Goal: Transaction & Acquisition: Purchase product/service

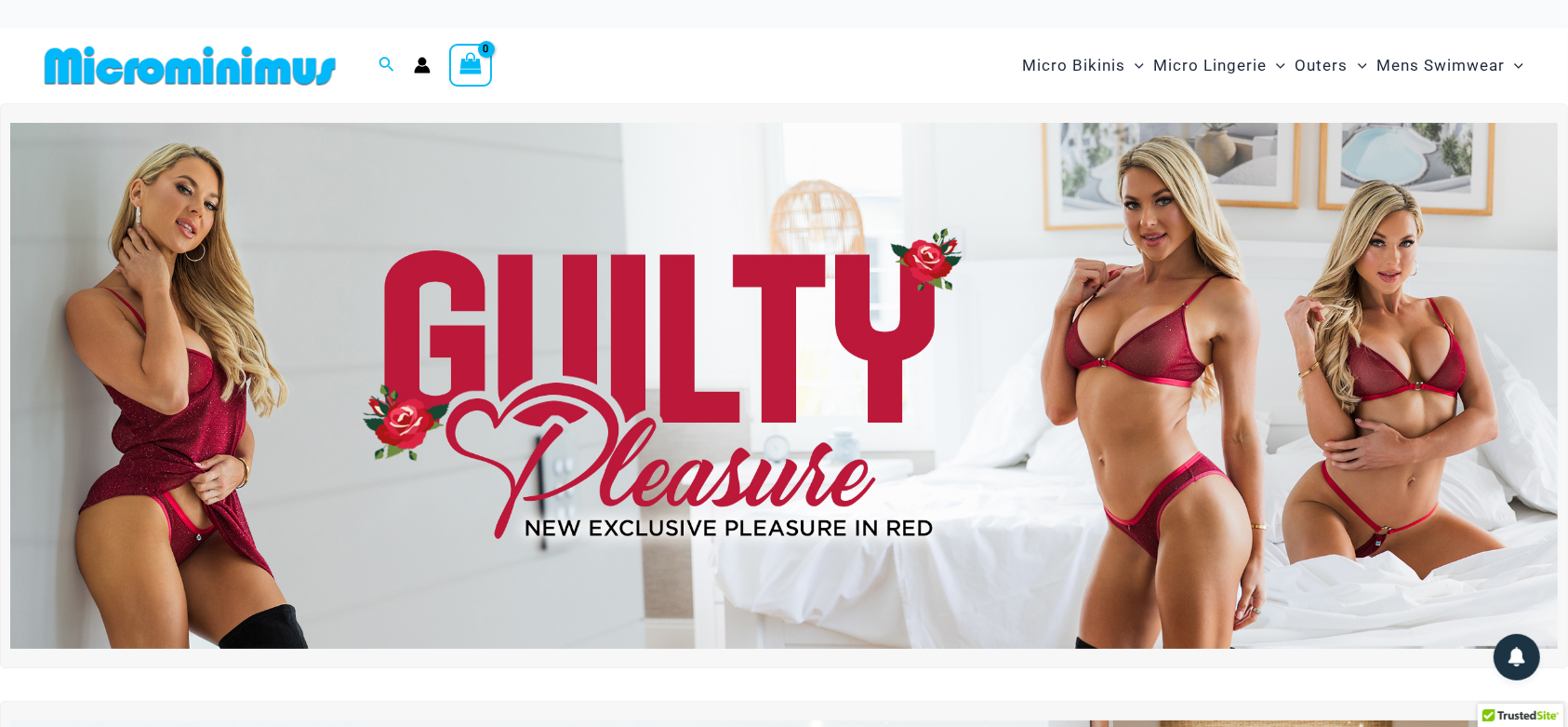
click at [1156, 308] on img at bounding box center [784, 386] width 1548 height 526
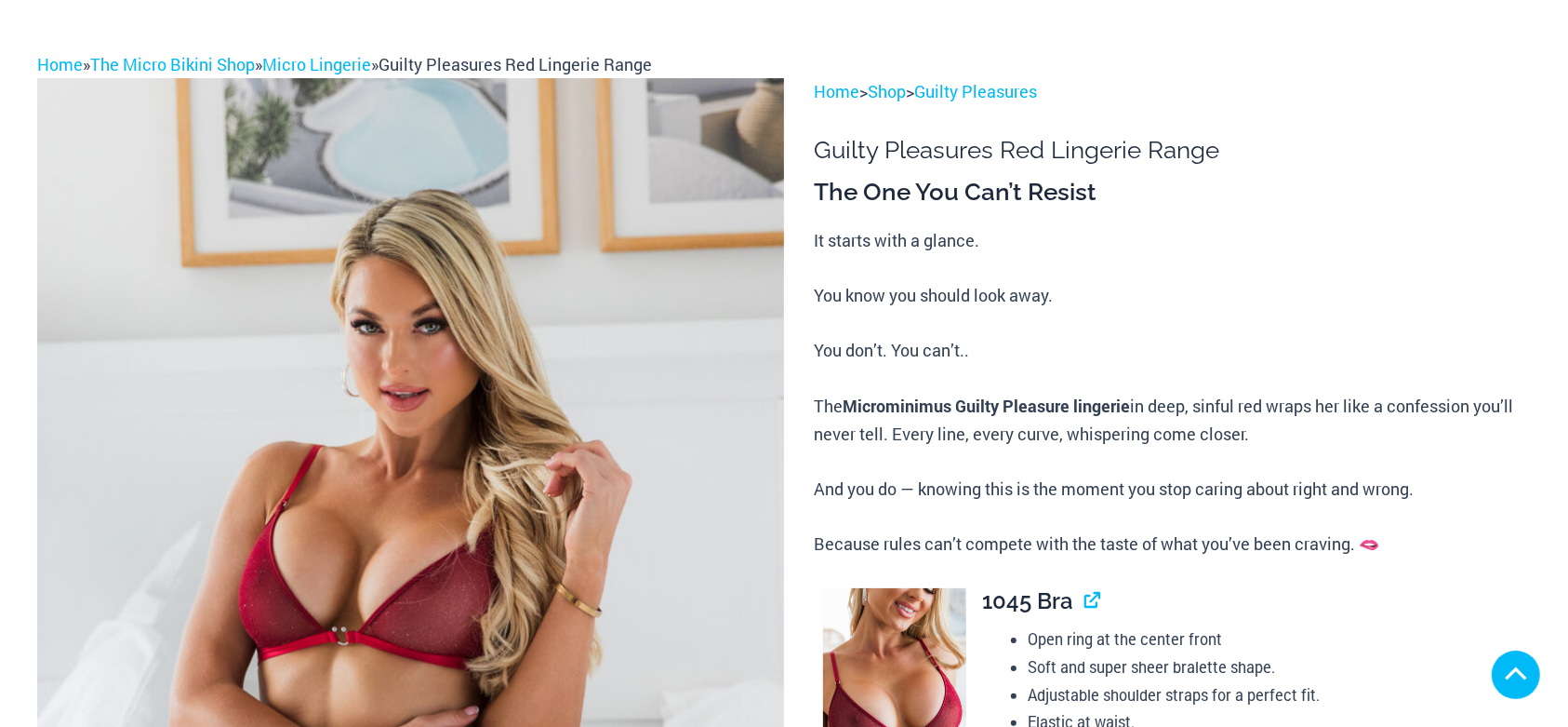
scroll to position [512, 0]
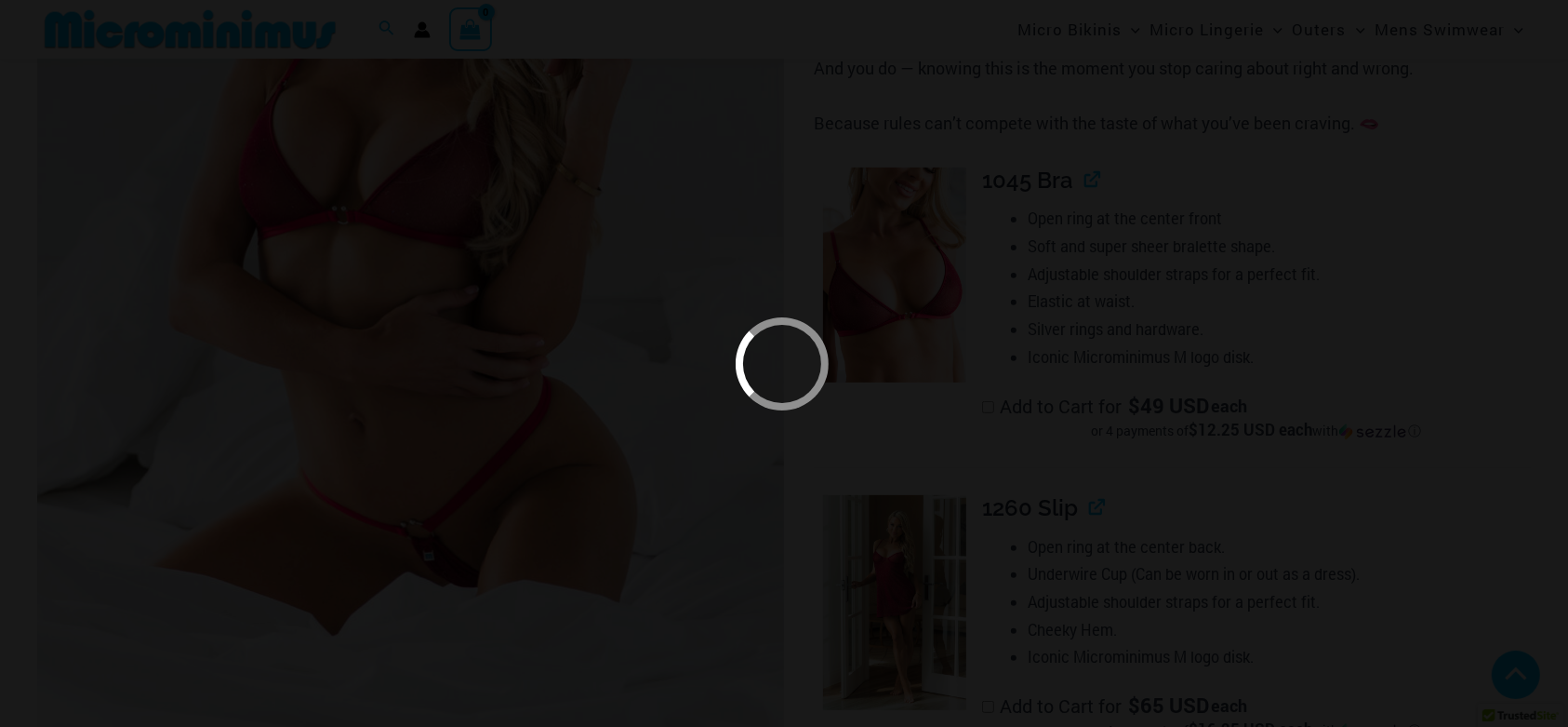
scroll to position [1044, 0]
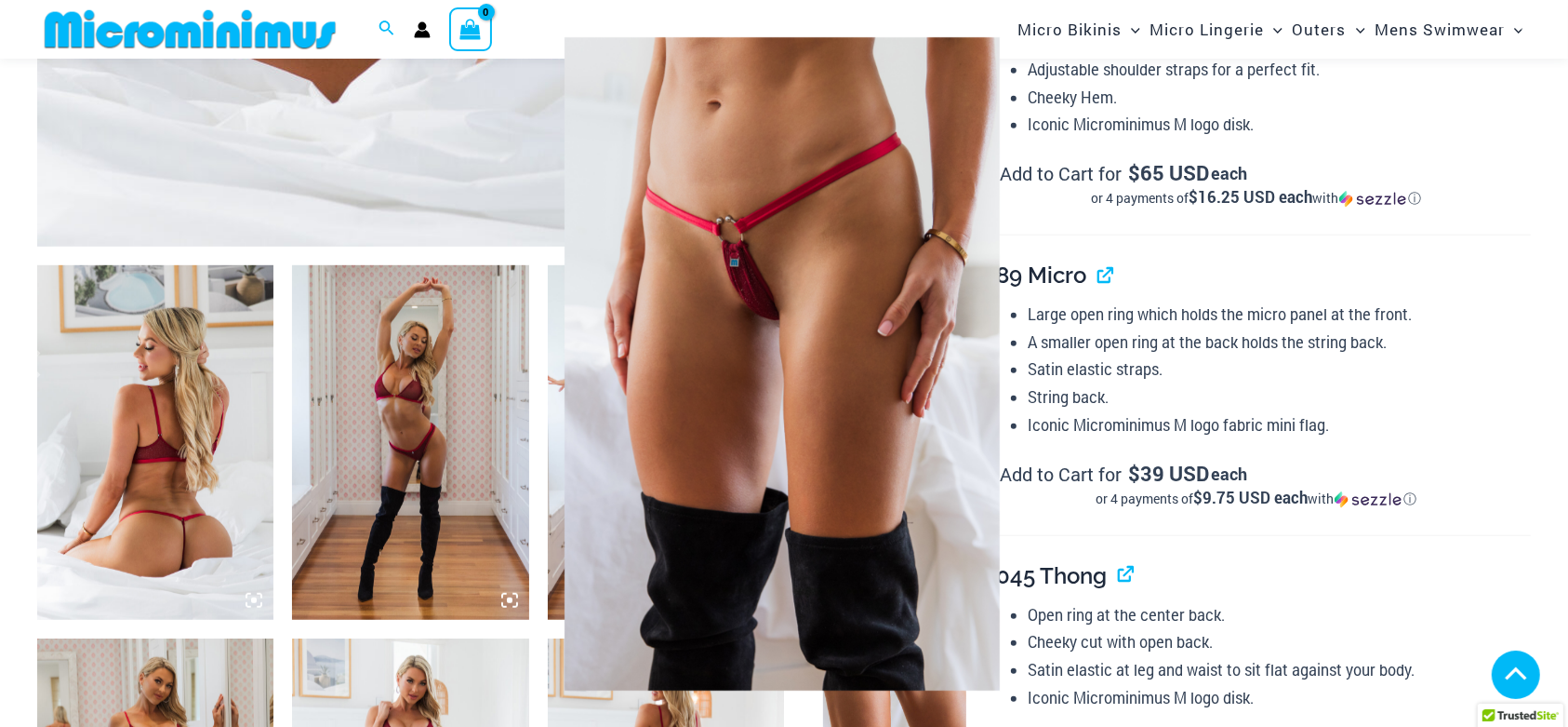
click at [819, 328] on img at bounding box center [782, 364] width 664 height 775
click at [512, 607] on div at bounding box center [784, 363] width 1568 height 727
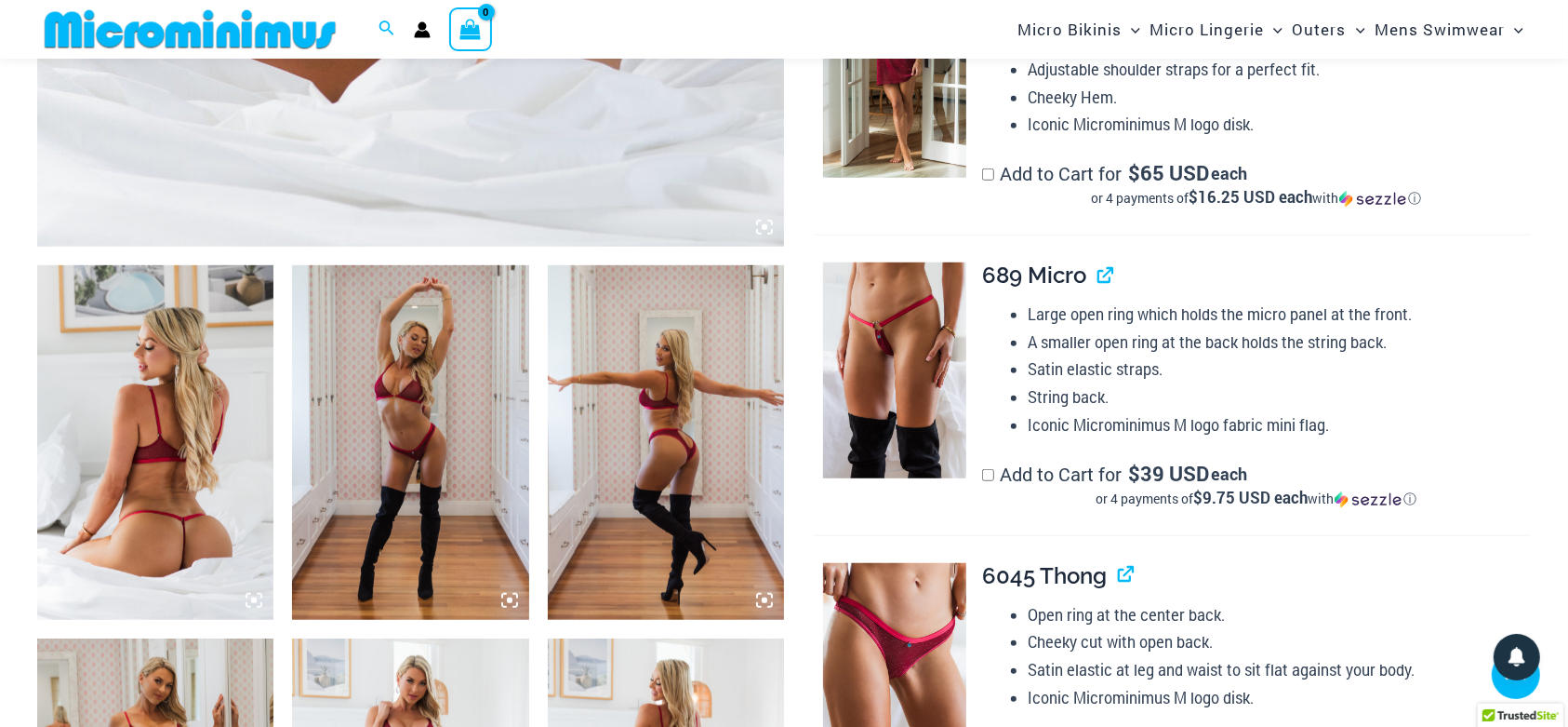
click at [512, 607] on icon at bounding box center [510, 601] width 17 height 17
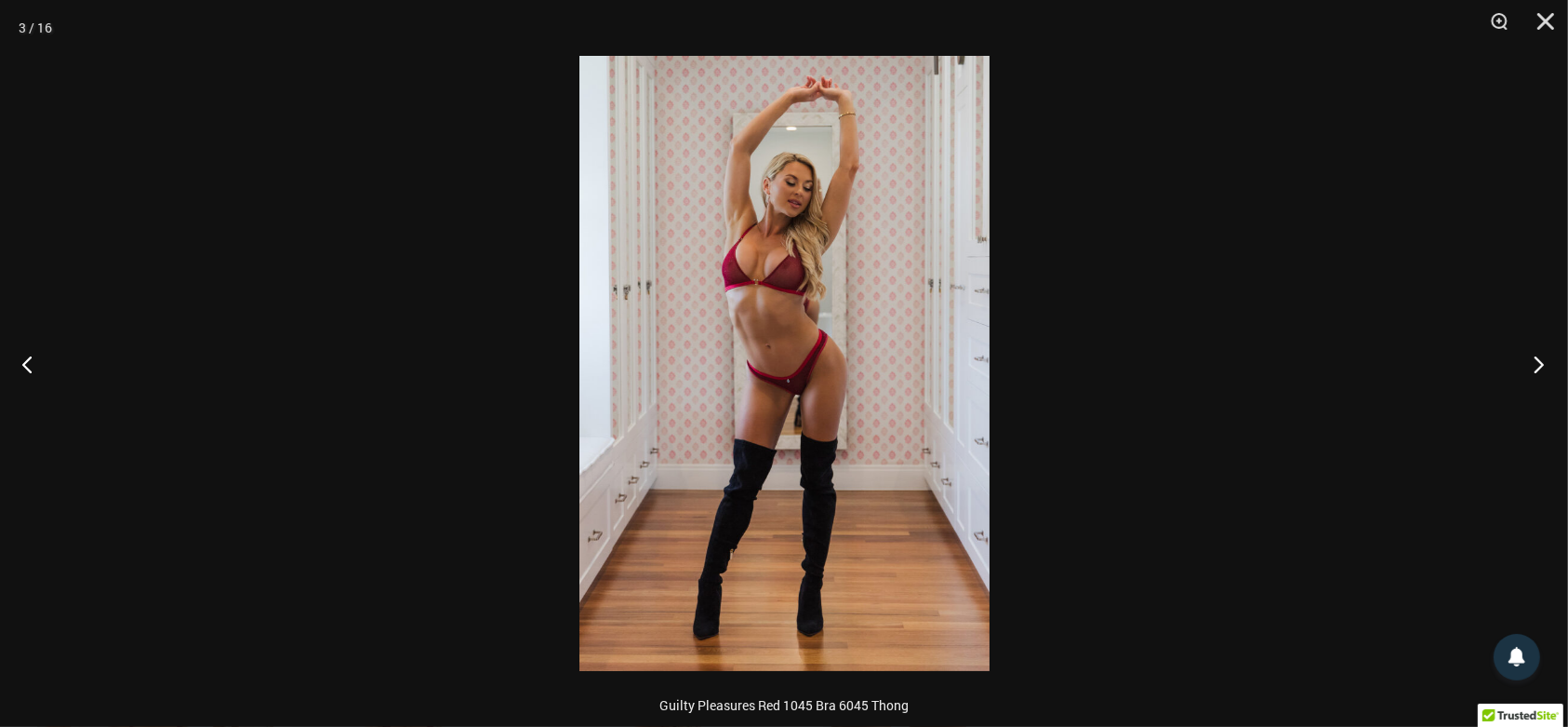
click at [1522, 352] on button "Next" at bounding box center [1533, 363] width 70 height 93
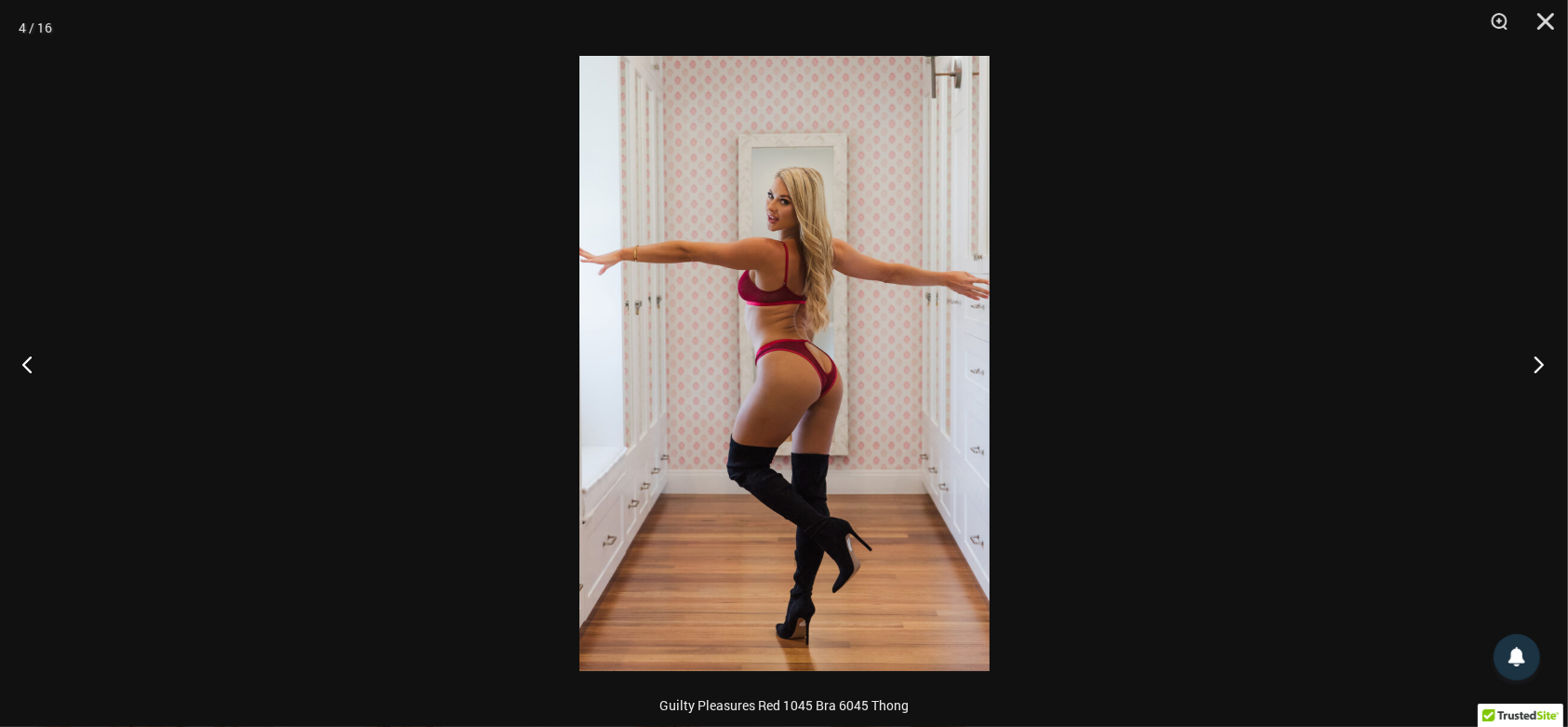
click at [1526, 352] on button "Next" at bounding box center [1533, 363] width 70 height 93
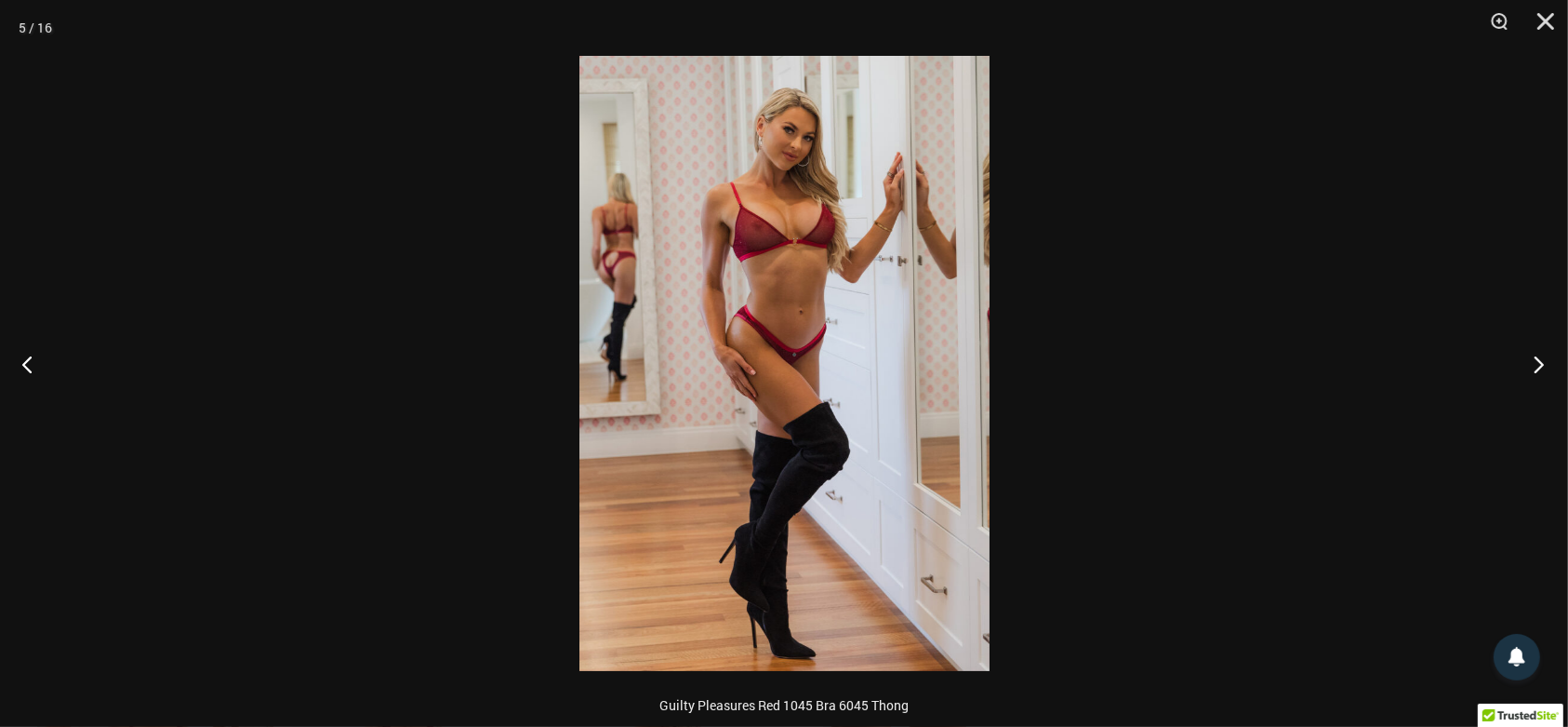
click at [1526, 352] on button "Next" at bounding box center [1533, 363] width 70 height 93
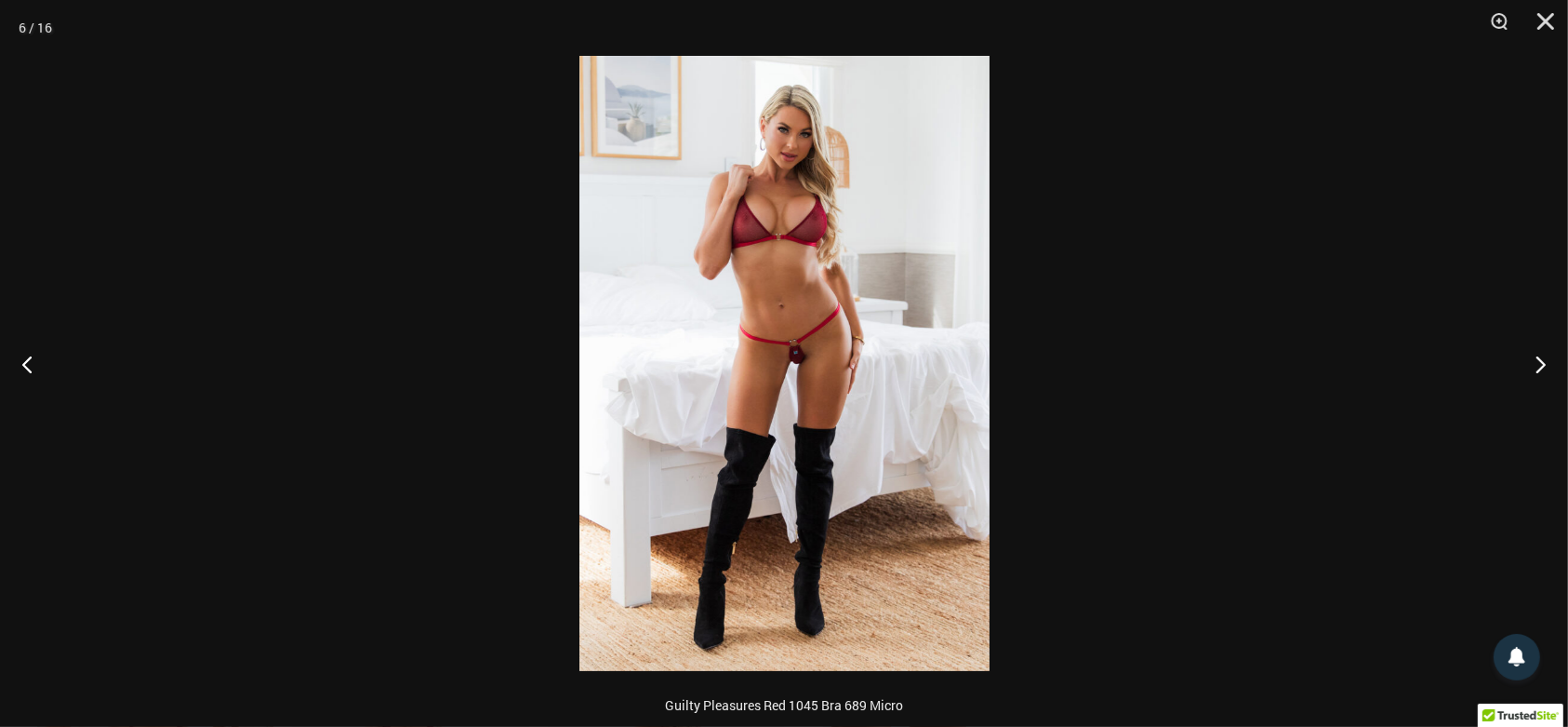
click at [955, 249] on img at bounding box center [785, 363] width 411 height 615
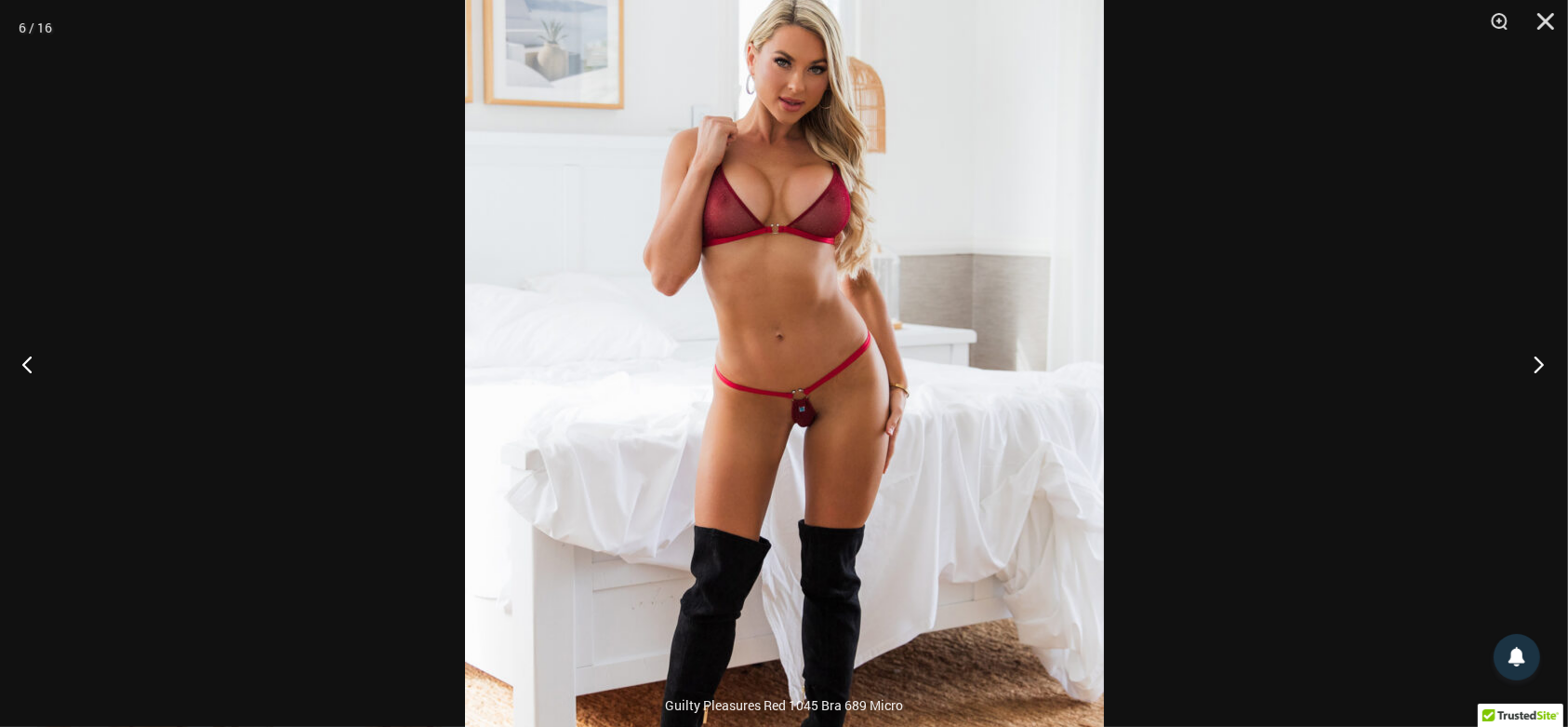
click at [1537, 349] on button "Next" at bounding box center [1533, 363] width 70 height 93
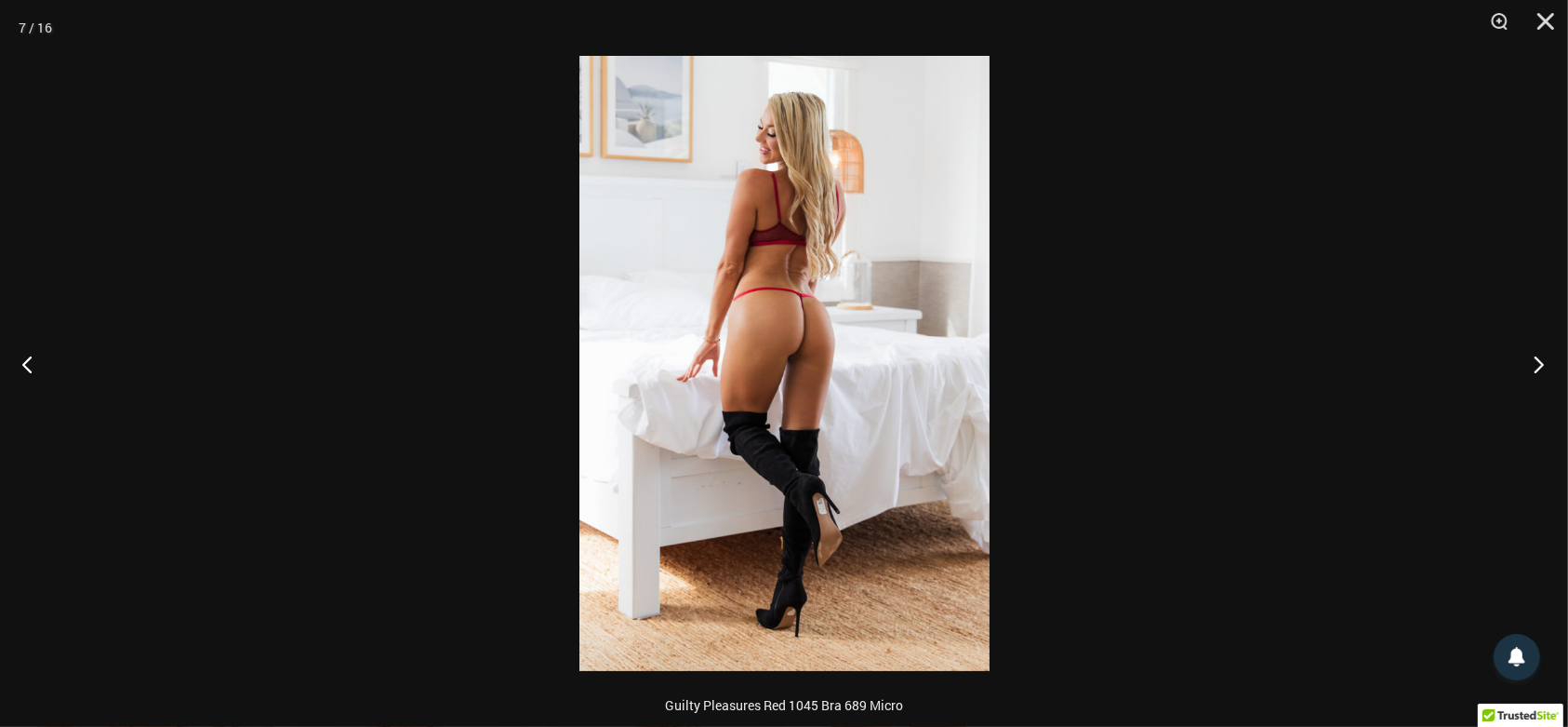
click at [1537, 349] on button "Next" at bounding box center [1533, 363] width 70 height 93
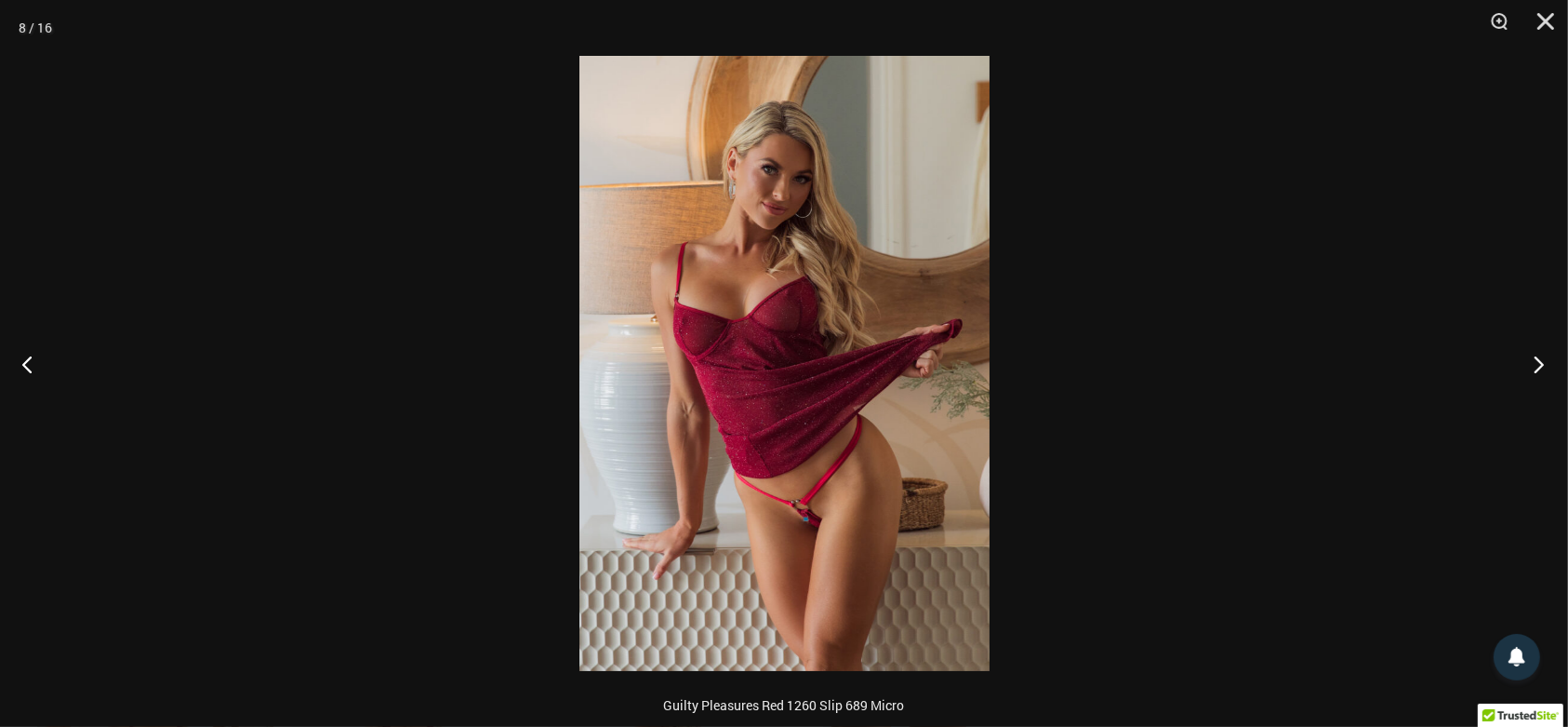
click at [1537, 349] on button "Next" at bounding box center [1533, 363] width 70 height 93
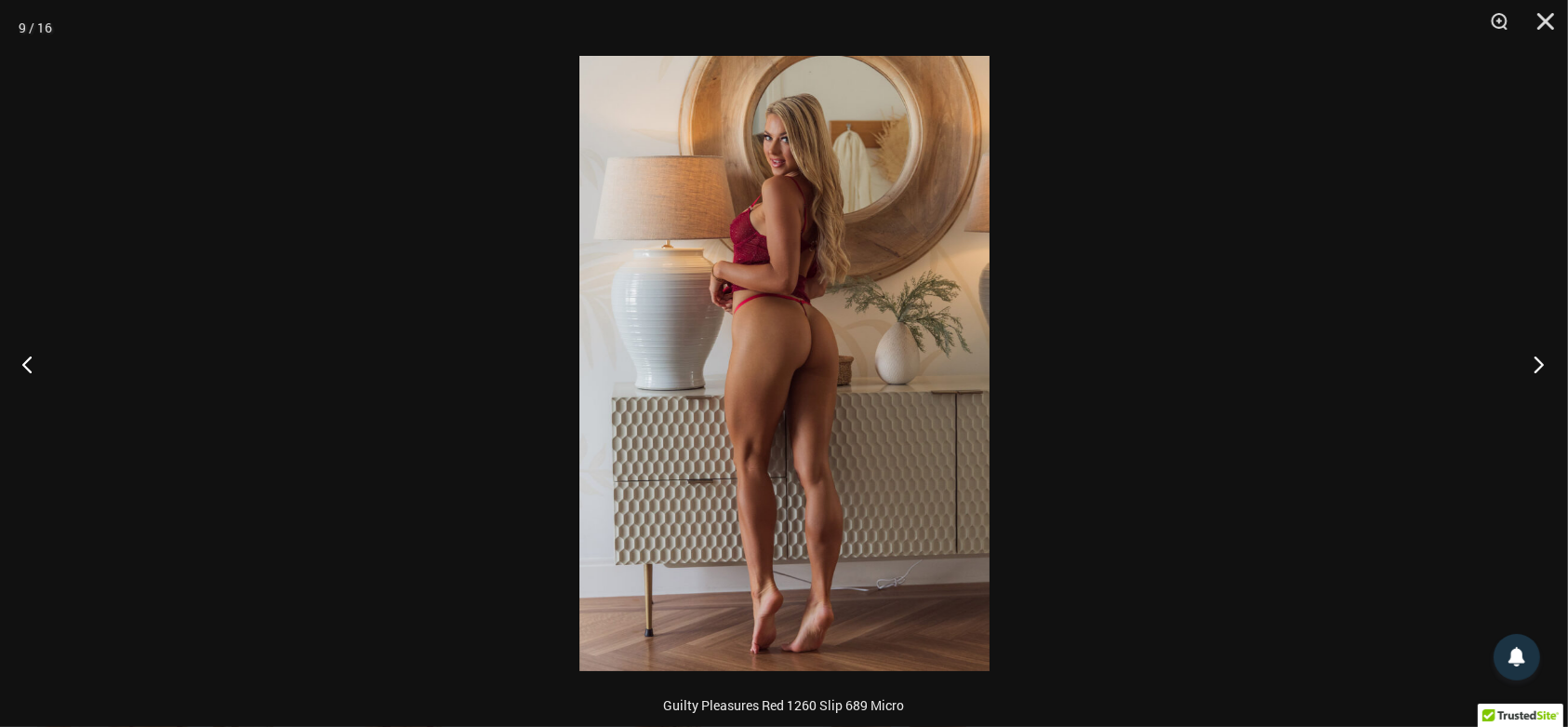
click at [1544, 355] on button "Next" at bounding box center [1533, 363] width 70 height 93
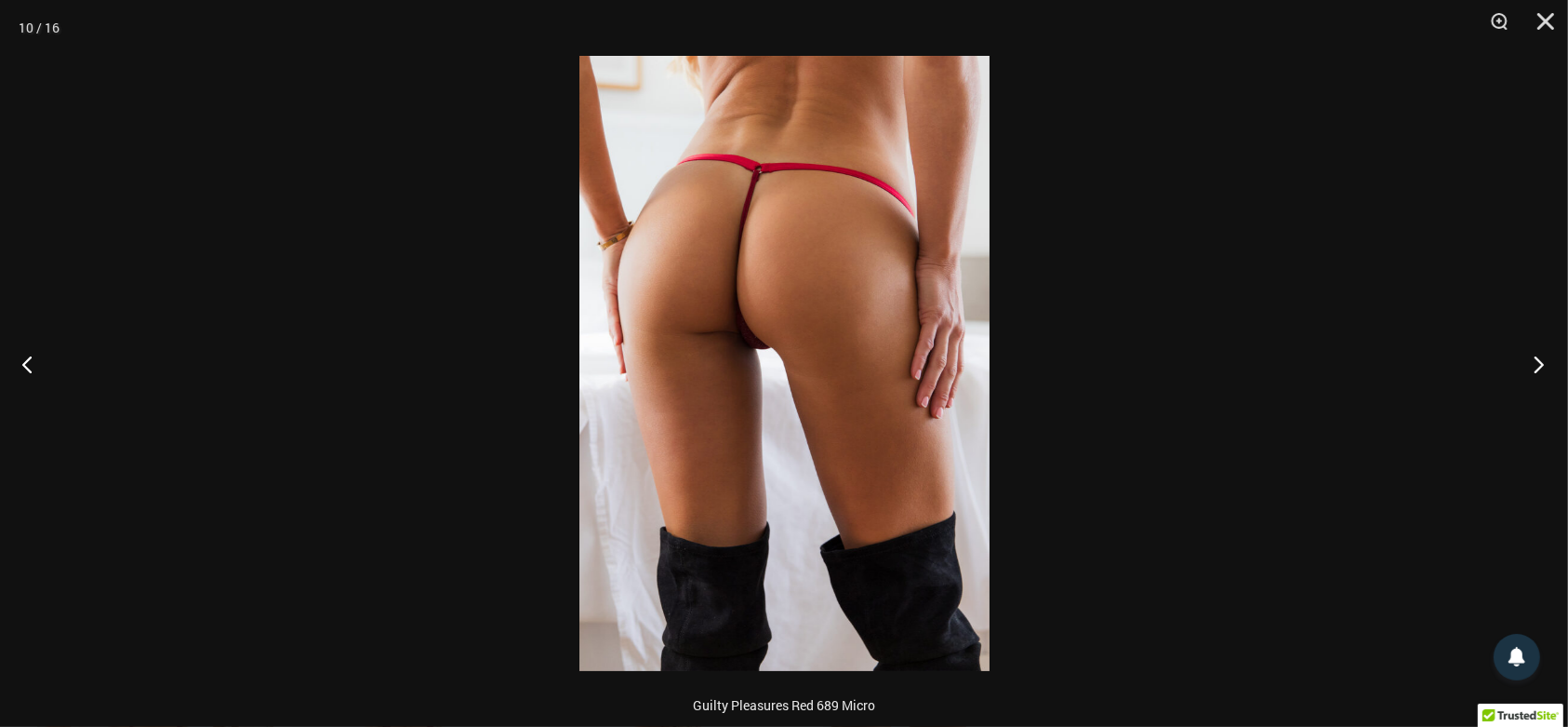
click at [1544, 355] on button "Next" at bounding box center [1533, 363] width 70 height 93
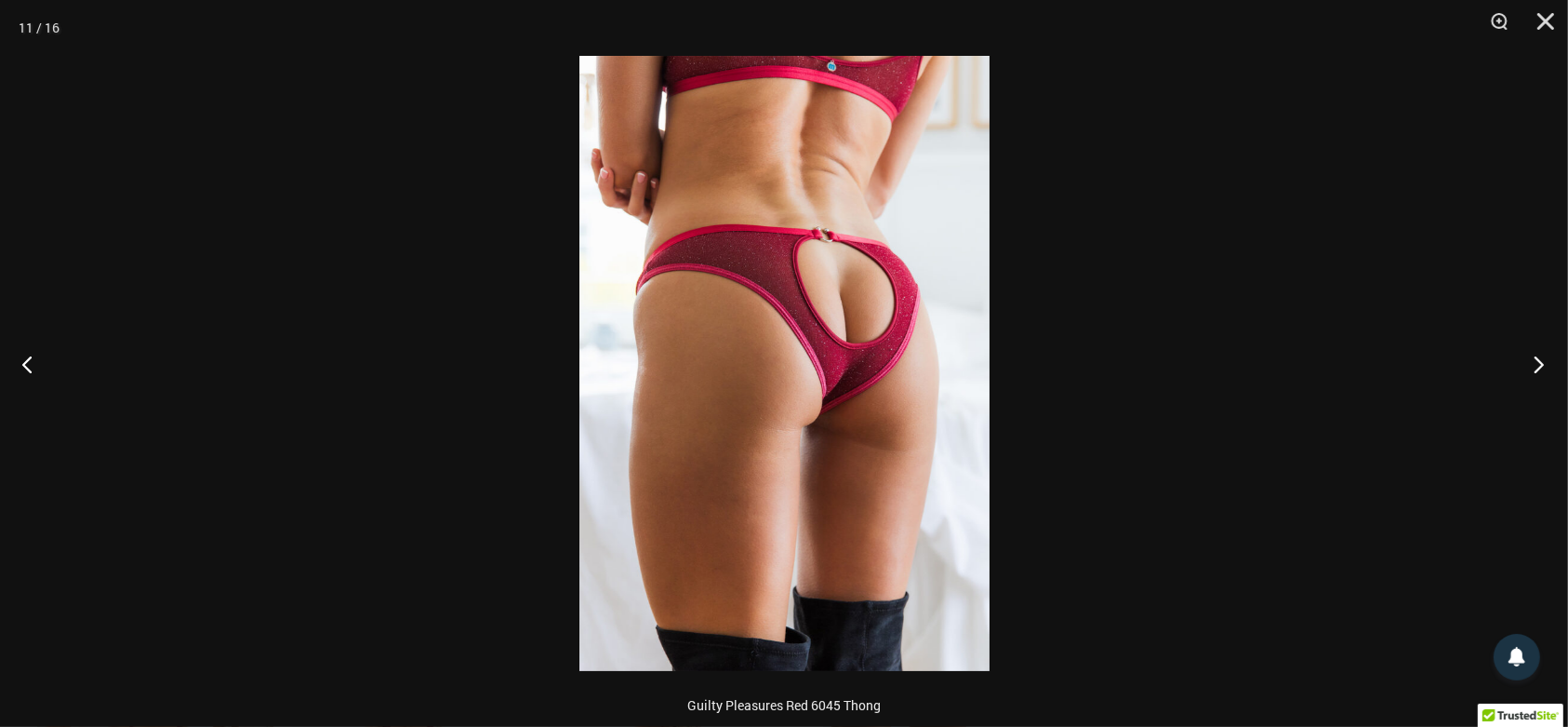
click at [1544, 356] on button "Next" at bounding box center [1533, 363] width 70 height 93
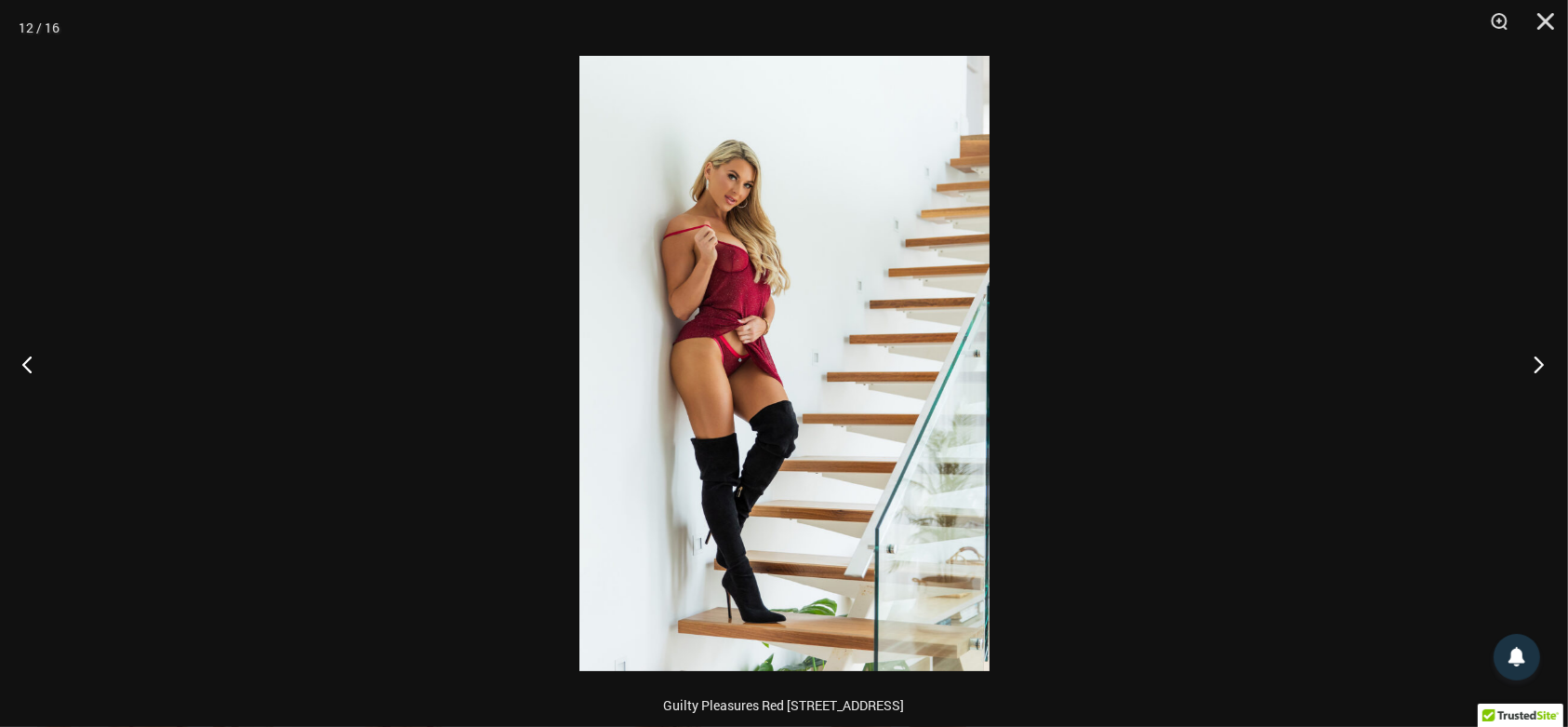
click at [1544, 356] on button "Next" at bounding box center [1533, 363] width 70 height 93
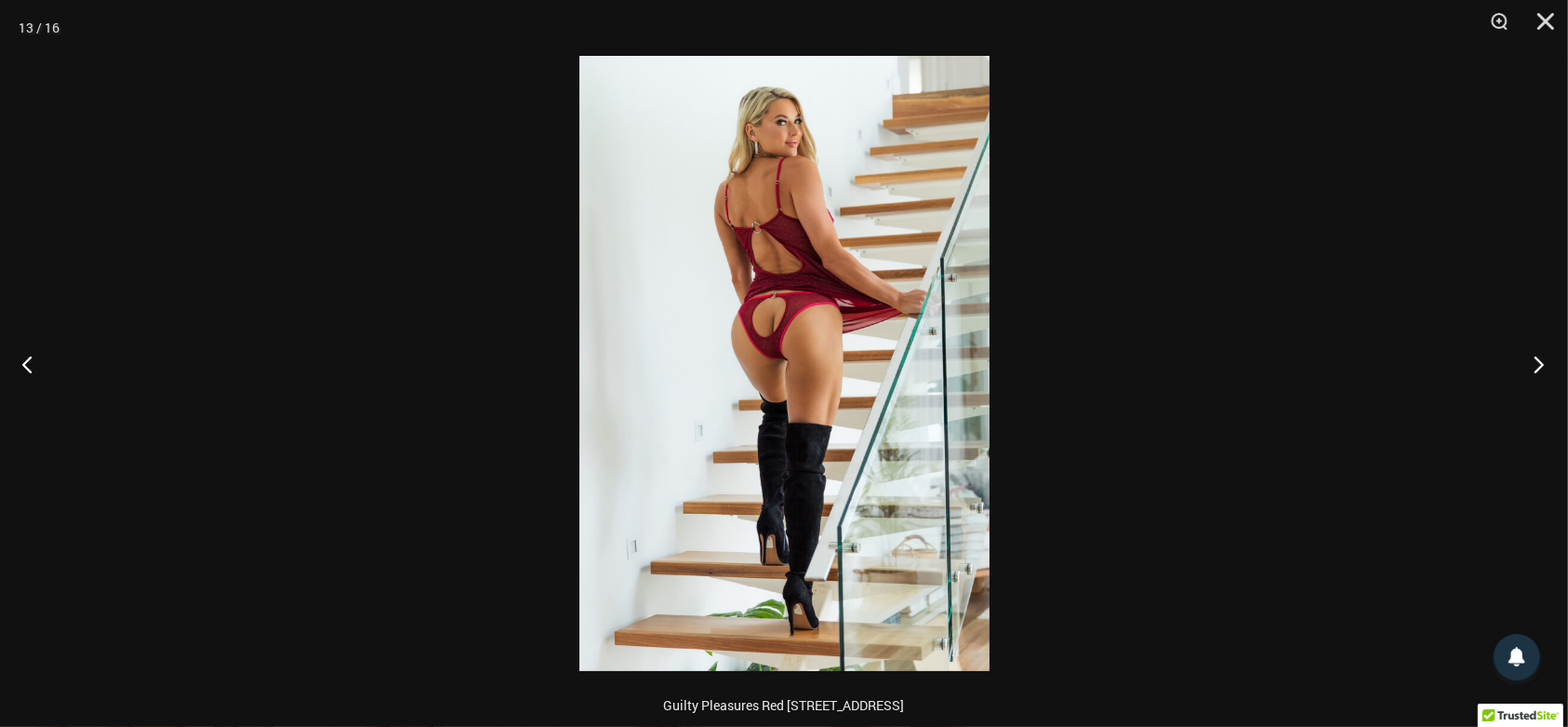
click at [1544, 356] on button "Next" at bounding box center [1533, 363] width 70 height 93
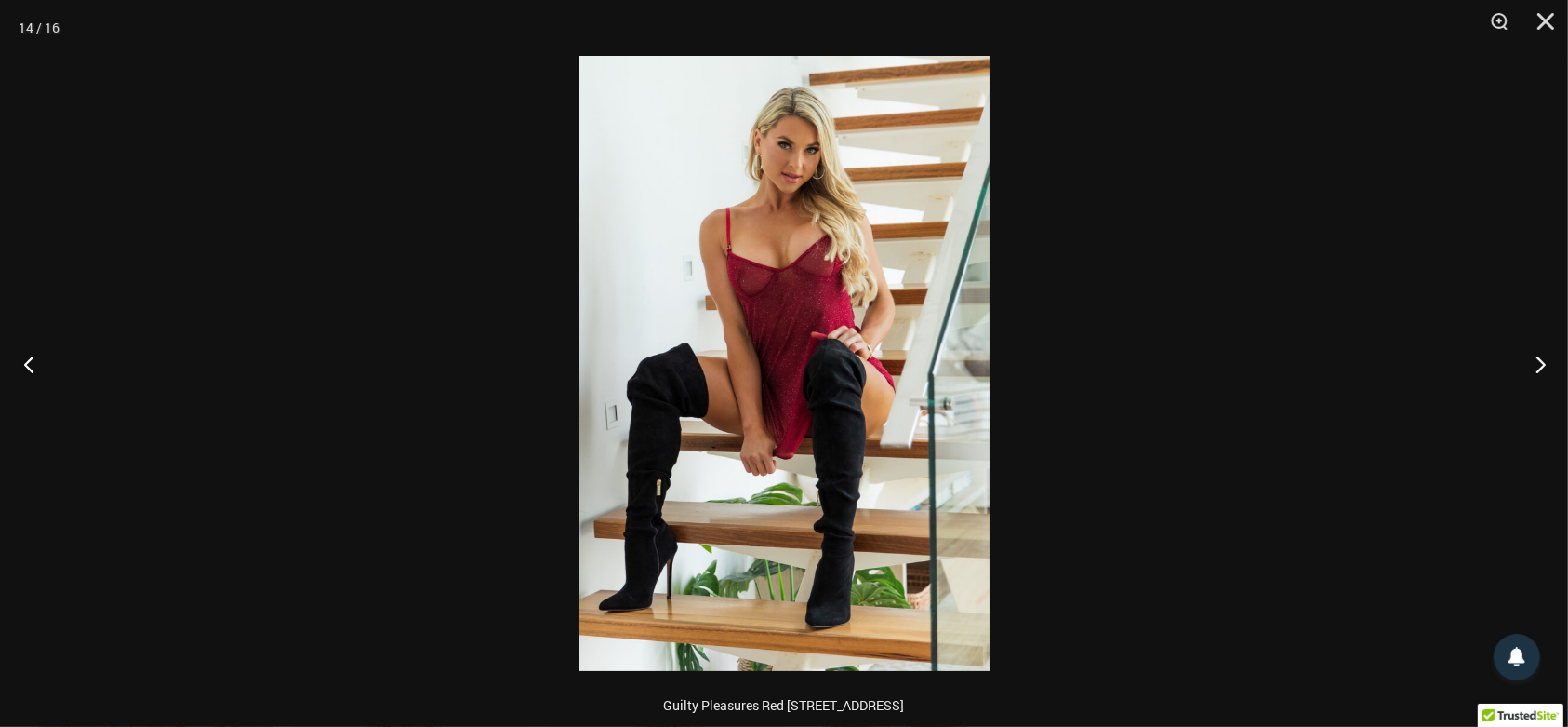
click at [34, 374] on button "Previous" at bounding box center [34, 363] width 70 height 93
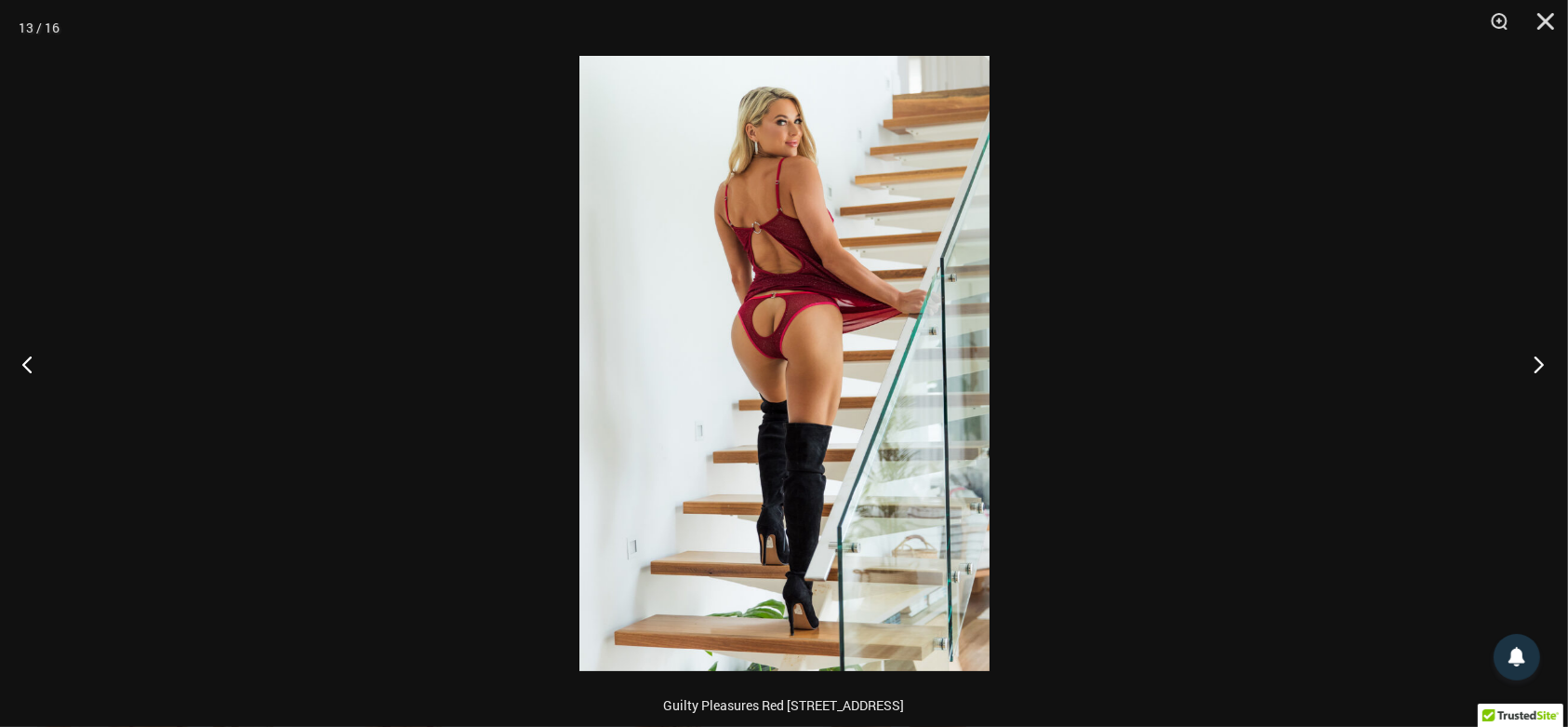
click at [1531, 360] on button "Next" at bounding box center [1533, 363] width 70 height 93
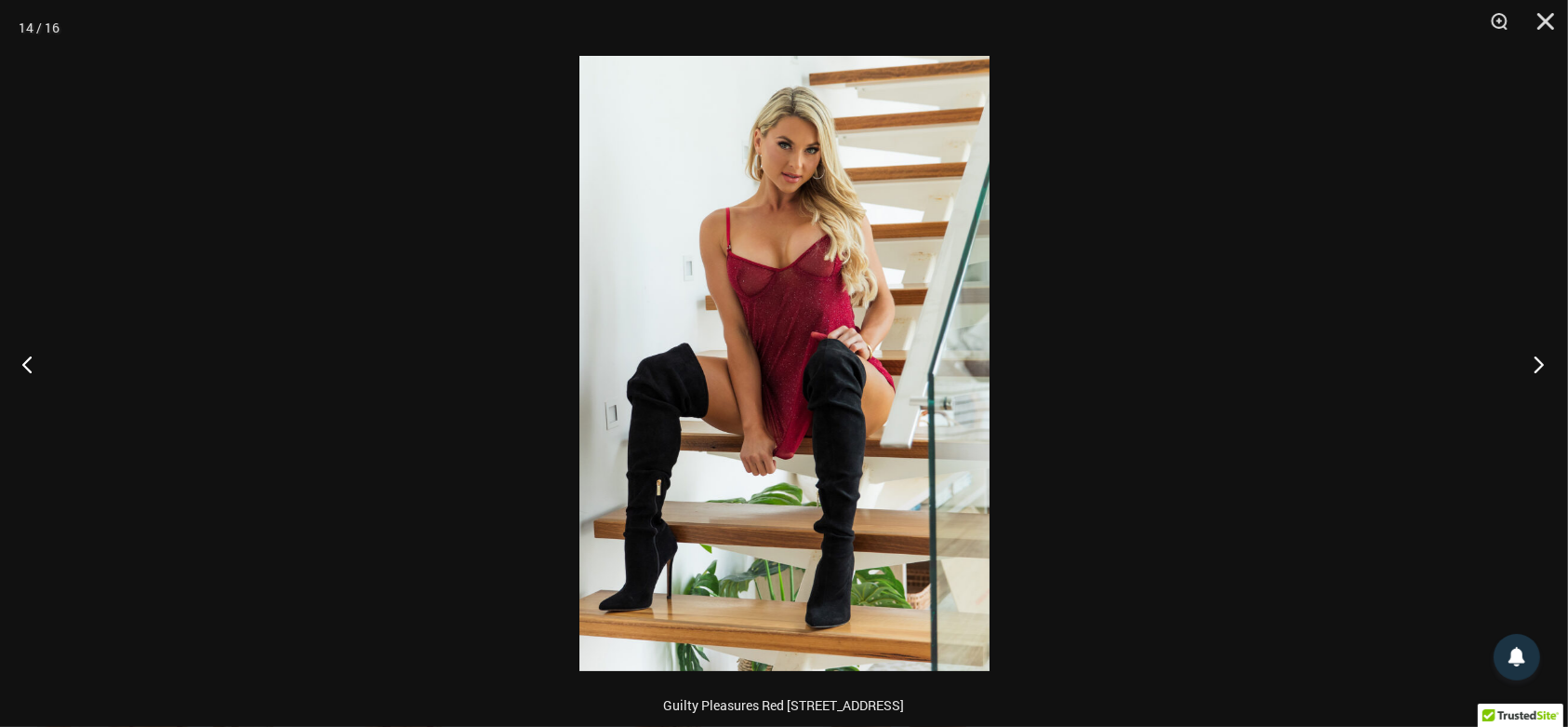
click at [1532, 360] on button "Next" at bounding box center [1533, 363] width 70 height 93
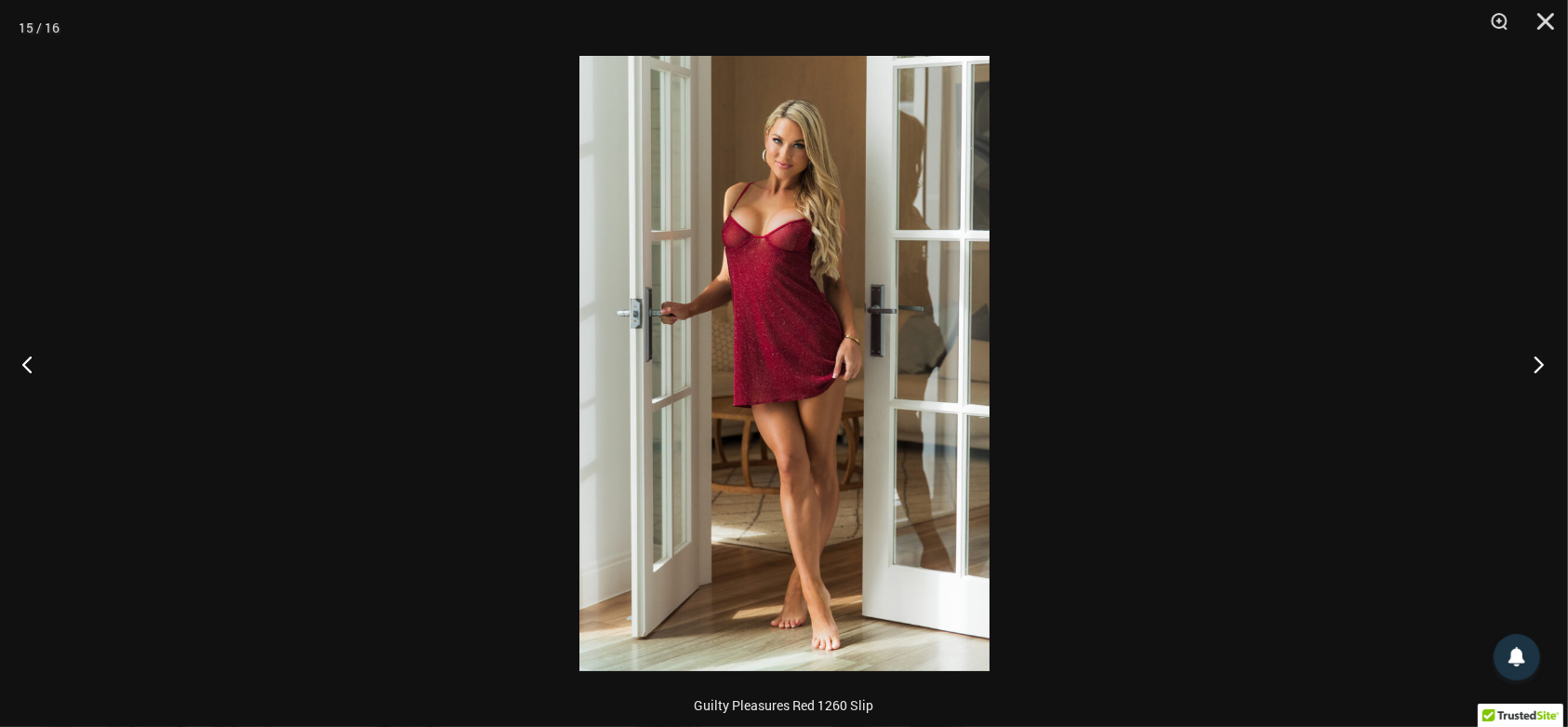
click at [1532, 360] on button "Next" at bounding box center [1533, 363] width 70 height 93
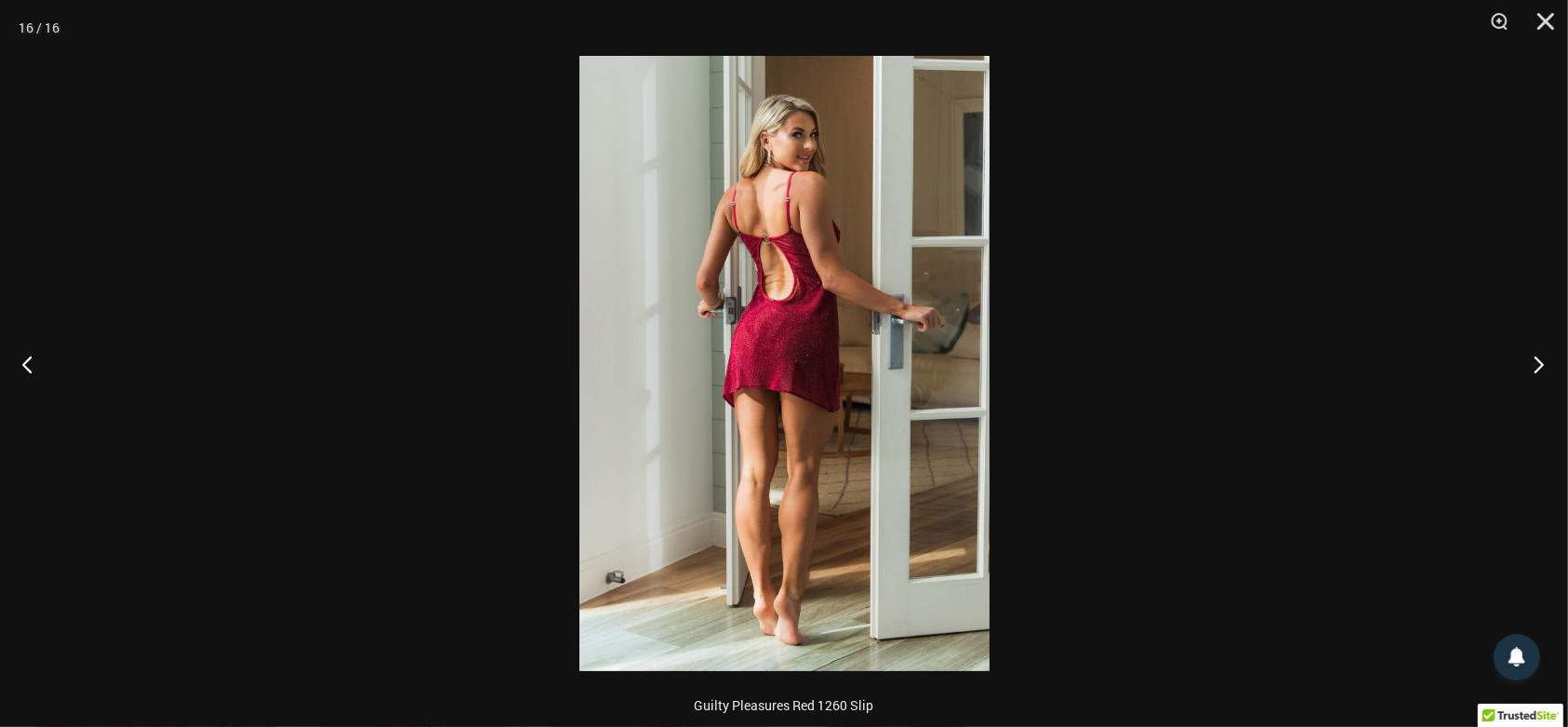
click at [1532, 360] on button "Next" at bounding box center [1533, 363] width 70 height 93
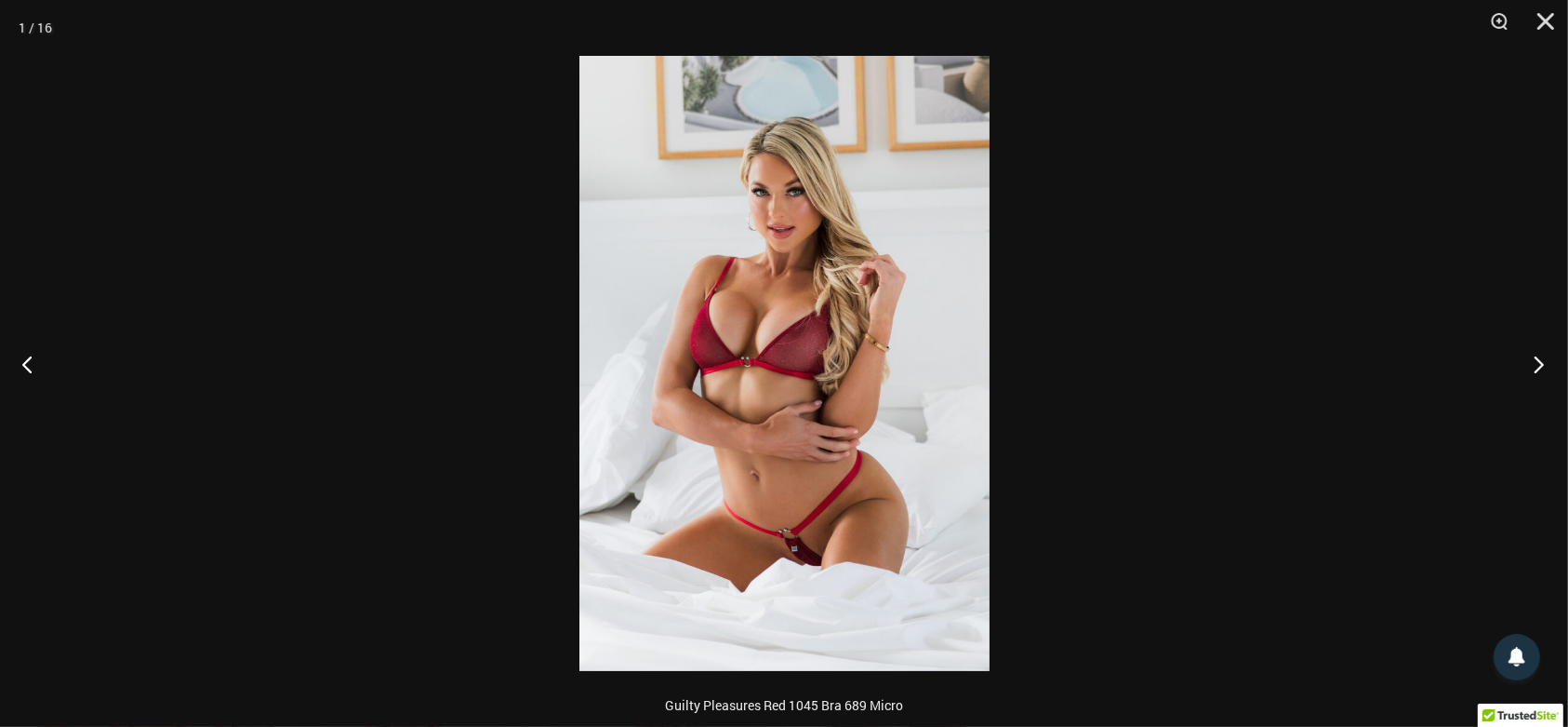
click at [1532, 360] on button "Next" at bounding box center [1533, 363] width 70 height 93
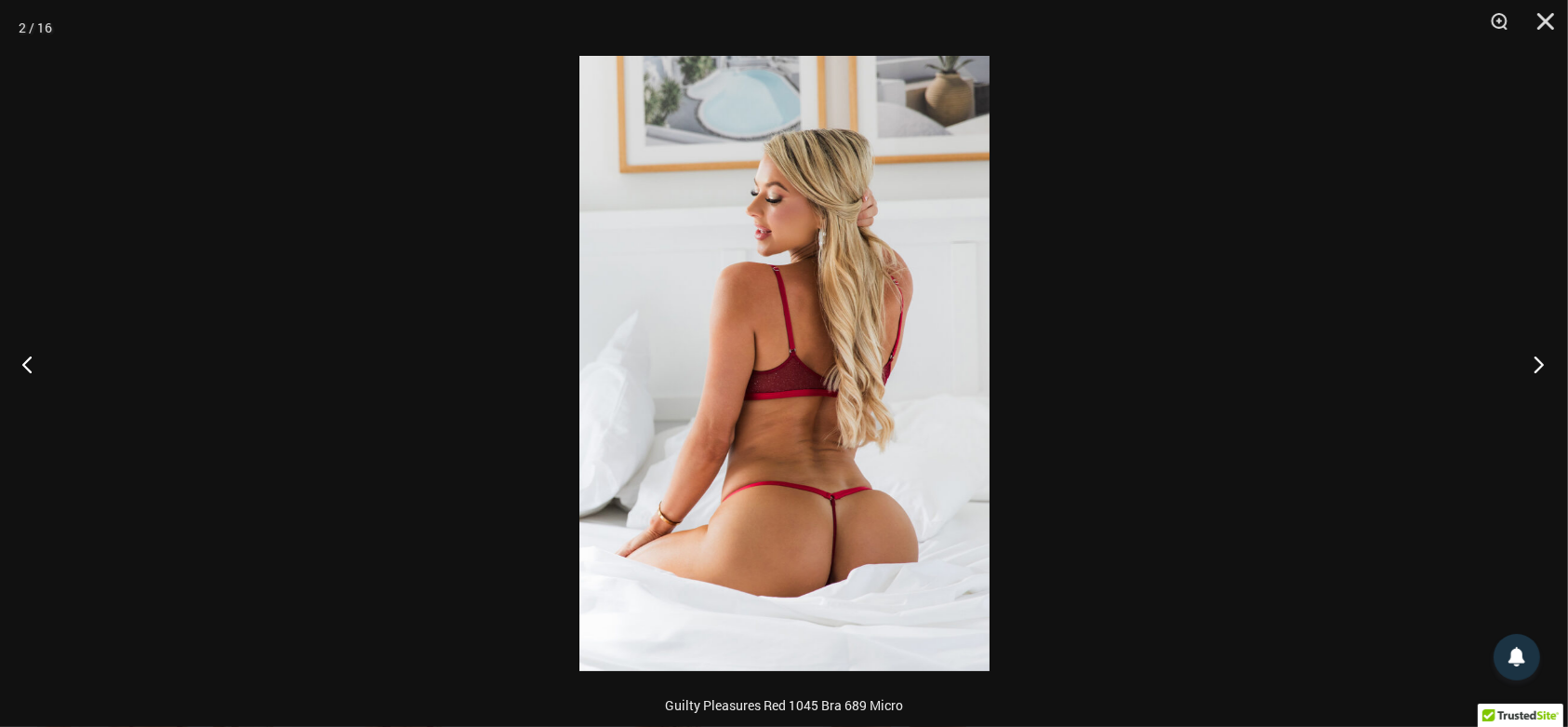
click at [1532, 360] on button "Next" at bounding box center [1533, 363] width 70 height 93
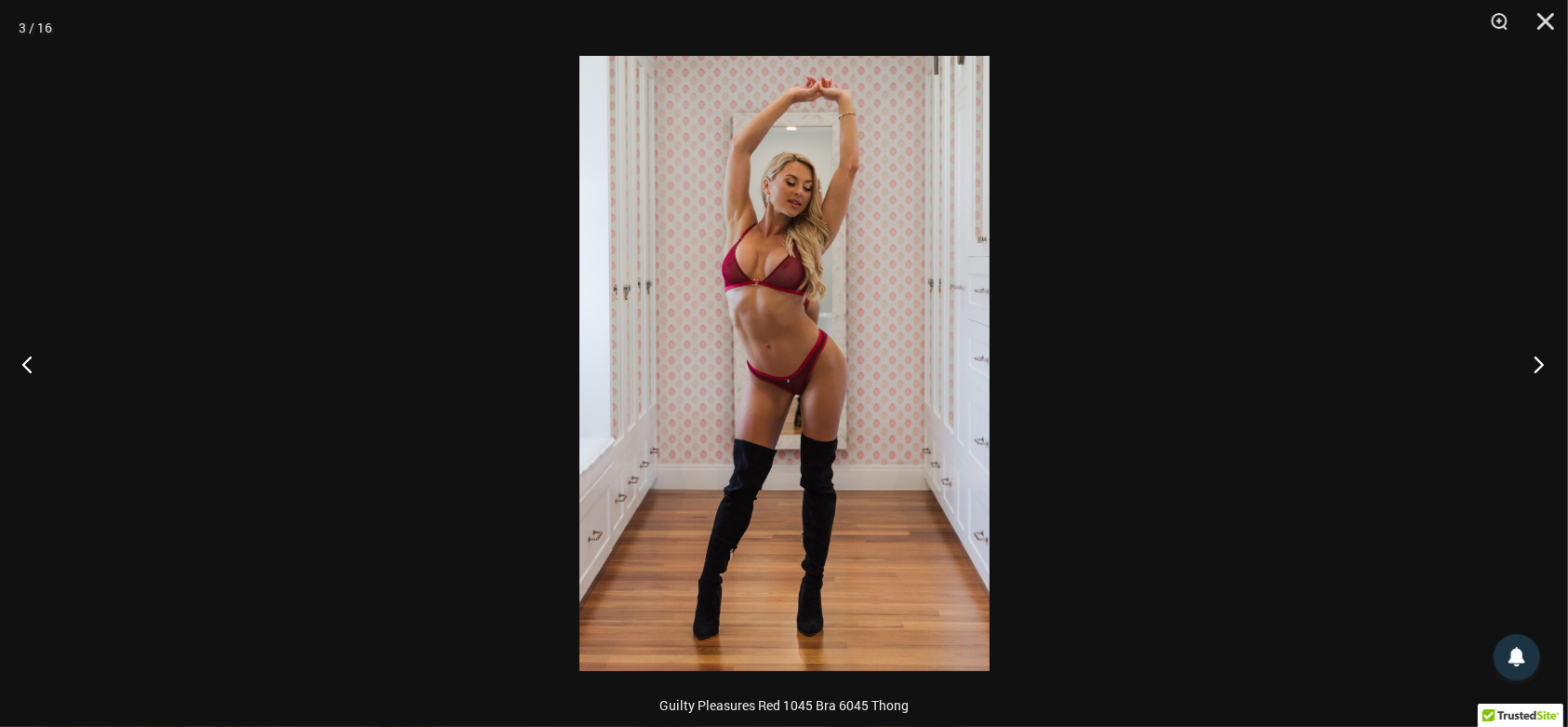
click at [1532, 360] on button "Next" at bounding box center [1533, 363] width 70 height 93
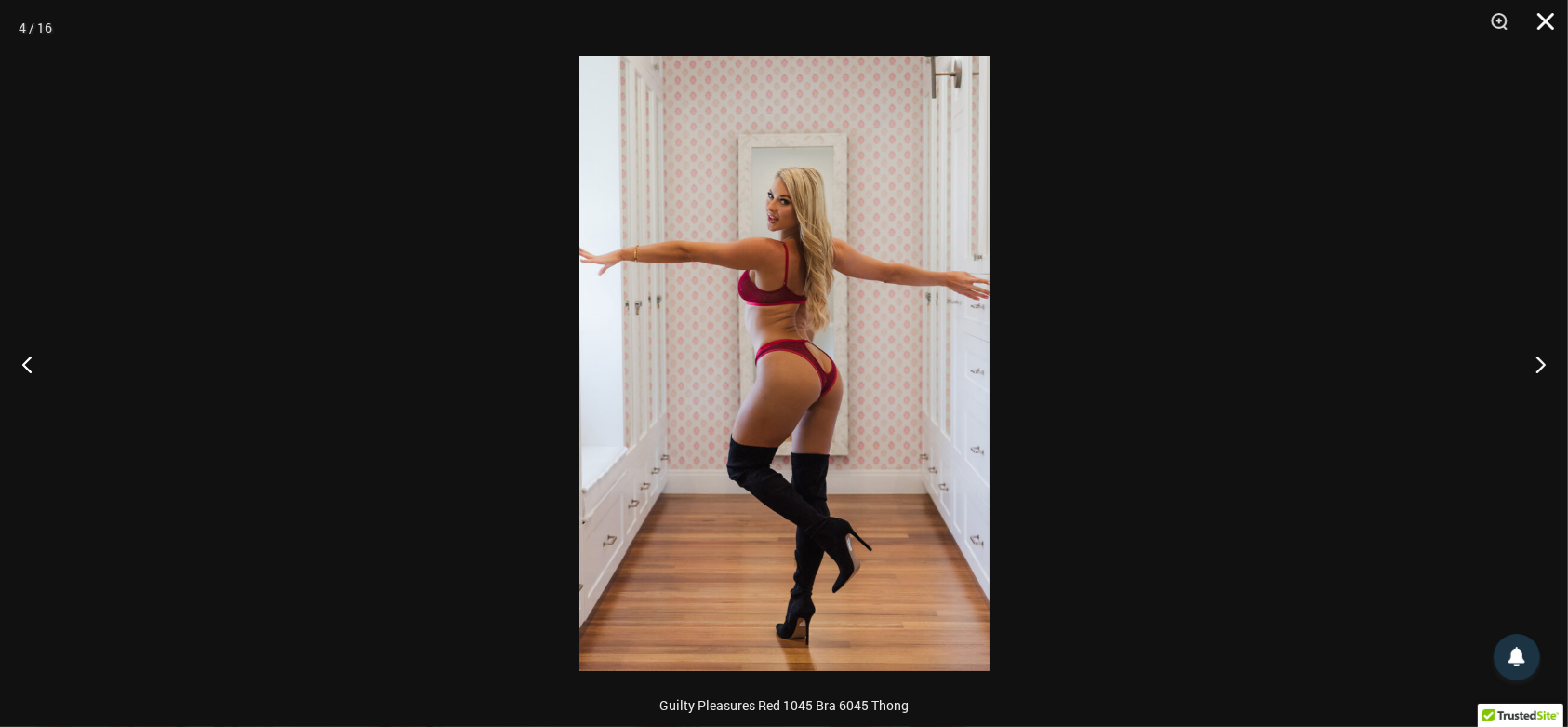
click at [1552, 18] on button "Close" at bounding box center [1539, 28] width 47 height 55
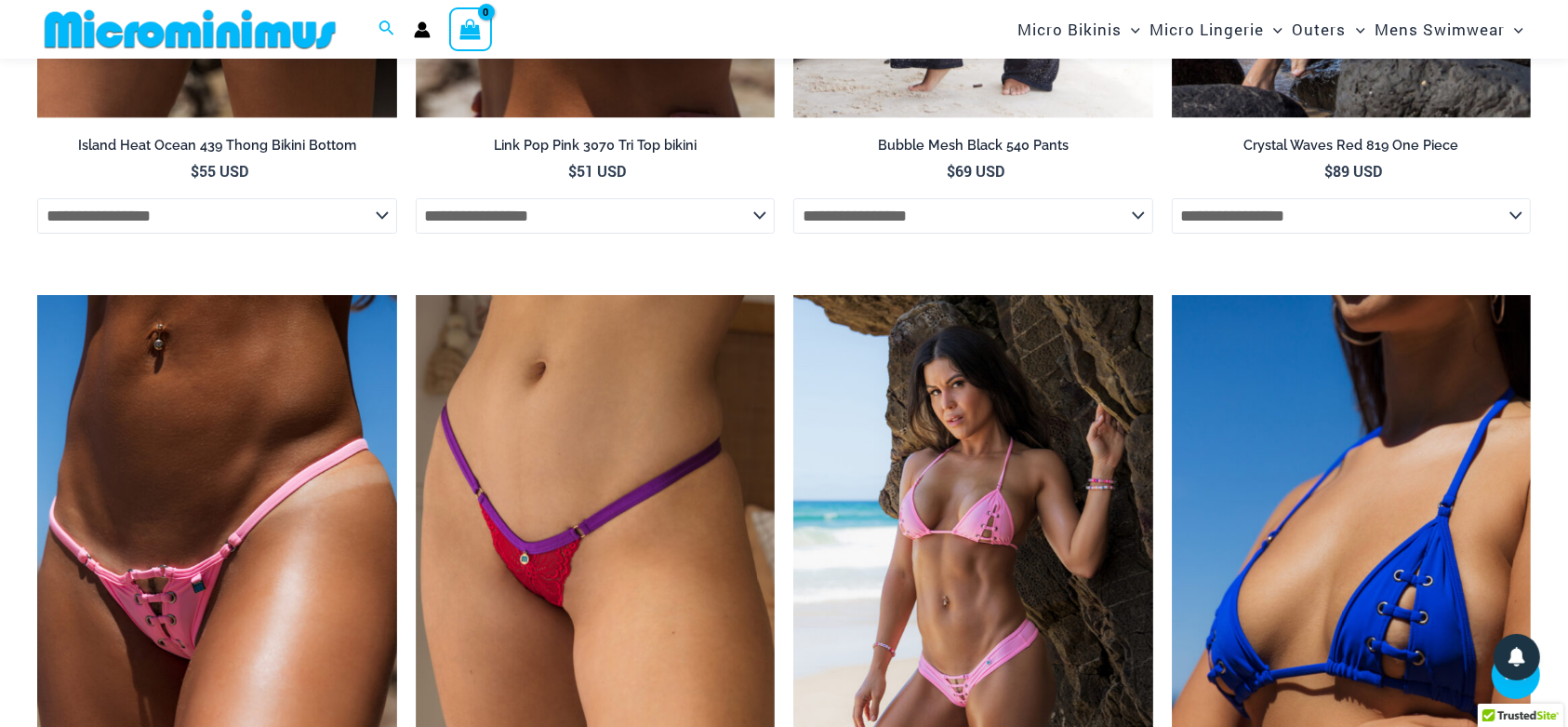
scroll to position [5980, 0]
